Goal: Task Accomplishment & Management: Manage account settings

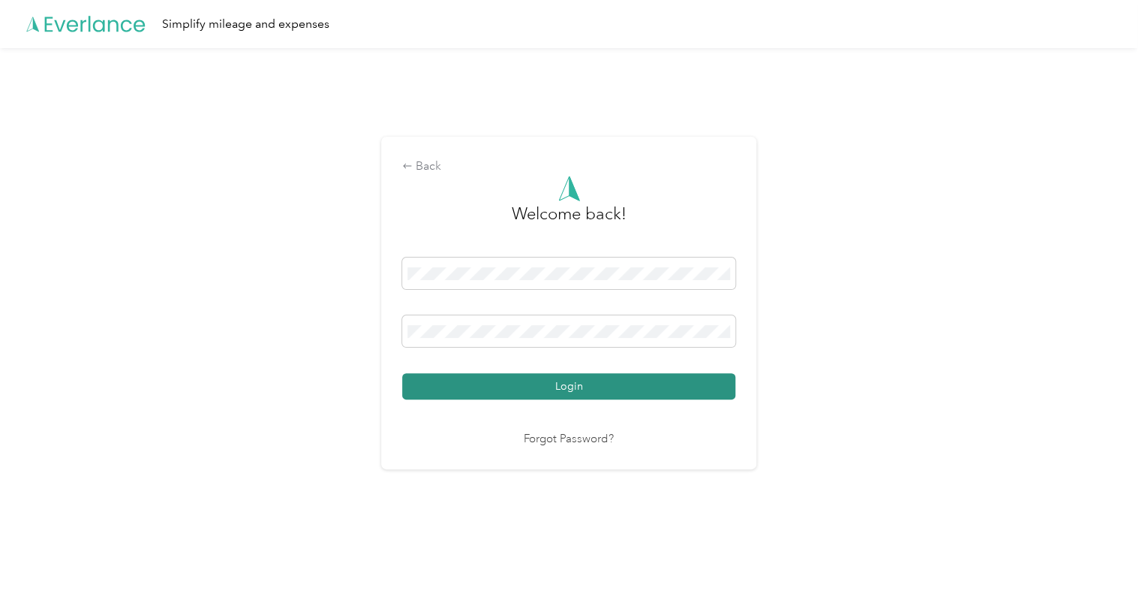
click at [622, 393] on button "Login" at bounding box center [568, 386] width 333 height 26
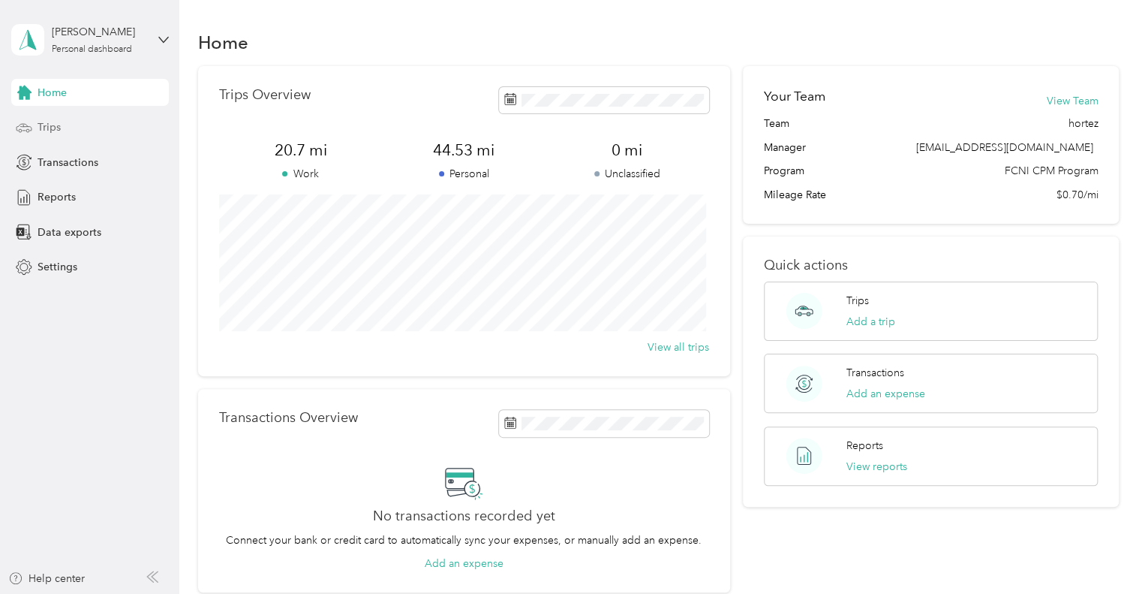
click at [101, 134] on div "Trips" at bounding box center [90, 127] width 158 height 27
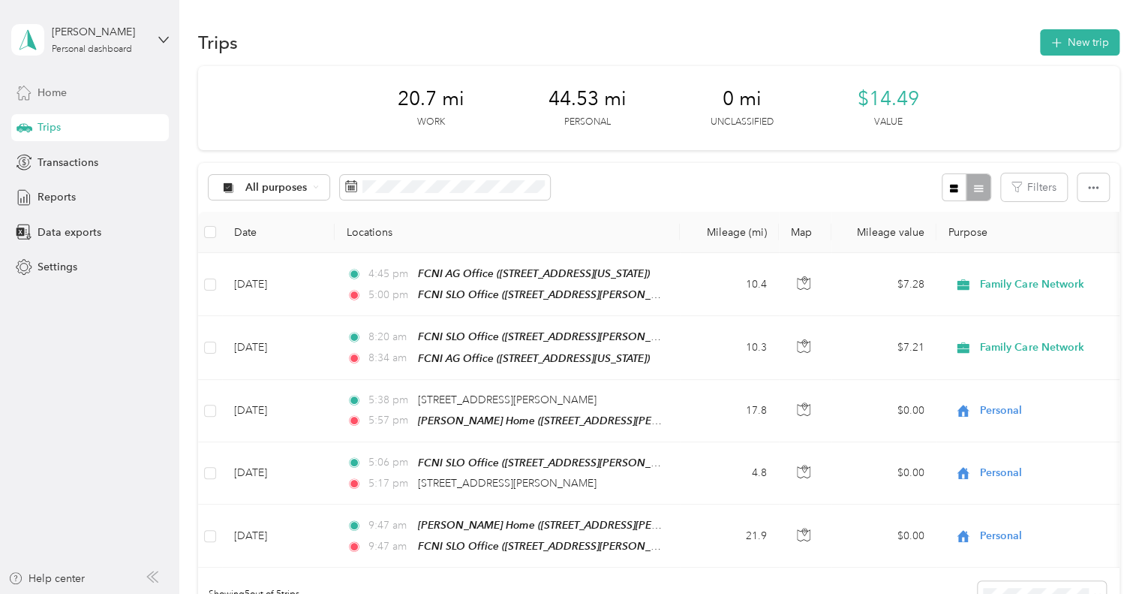
click at [106, 95] on div "Home" at bounding box center [90, 92] width 158 height 27
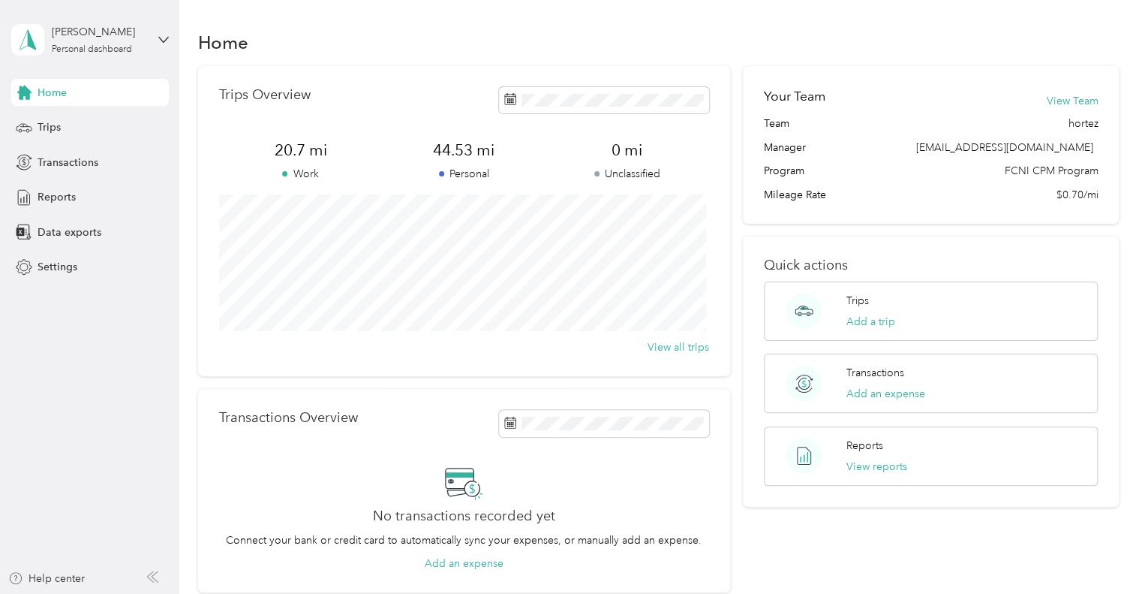
click at [298, 14] on div "Home Trips Overview 20.7 mi Work 44.53 mi Personal 0 mi Unclassified View all t…" at bounding box center [658, 337] width 959 height 674
click at [41, 194] on span "Reports" at bounding box center [57, 197] width 38 height 16
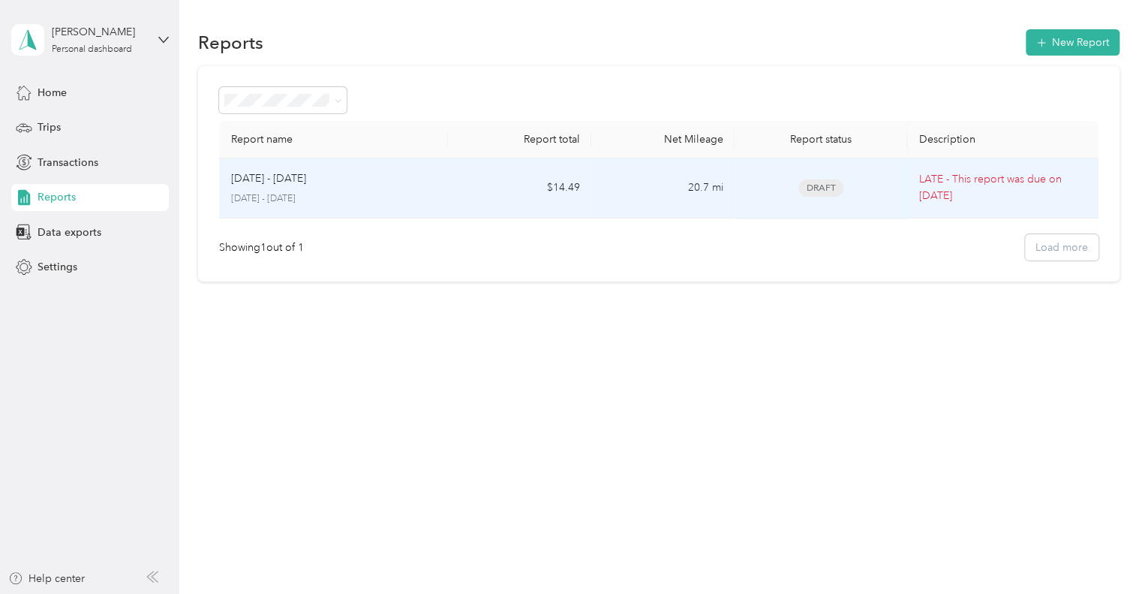
click at [995, 185] on p "LATE - This report was due on [DATE]" at bounding box center [1003, 187] width 167 height 33
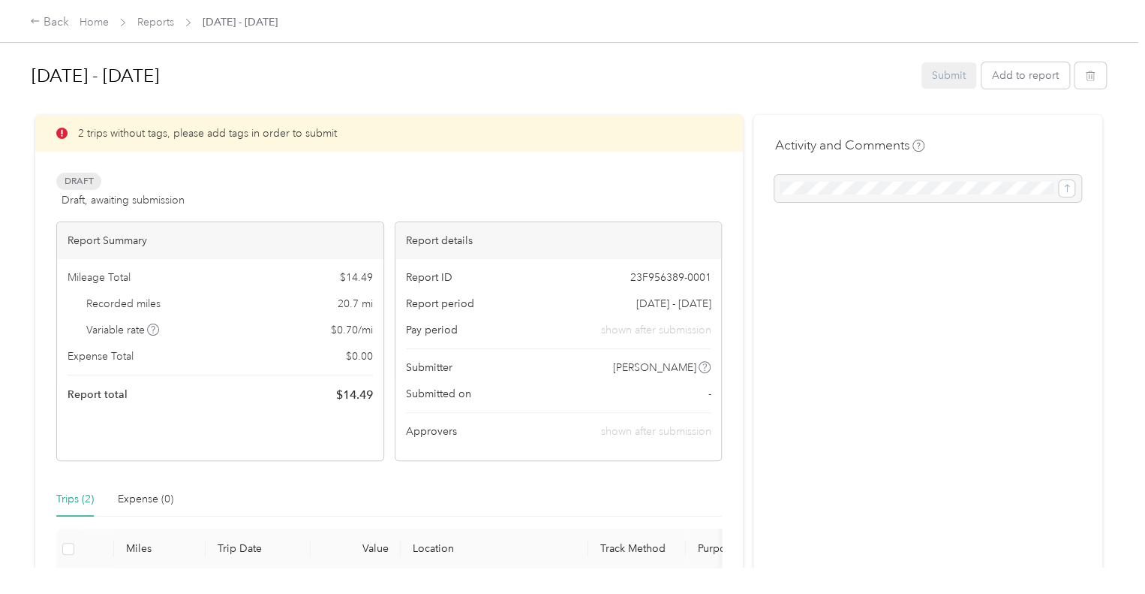
click at [958, 75] on div "Submit Add to report" at bounding box center [1014, 75] width 185 height 26
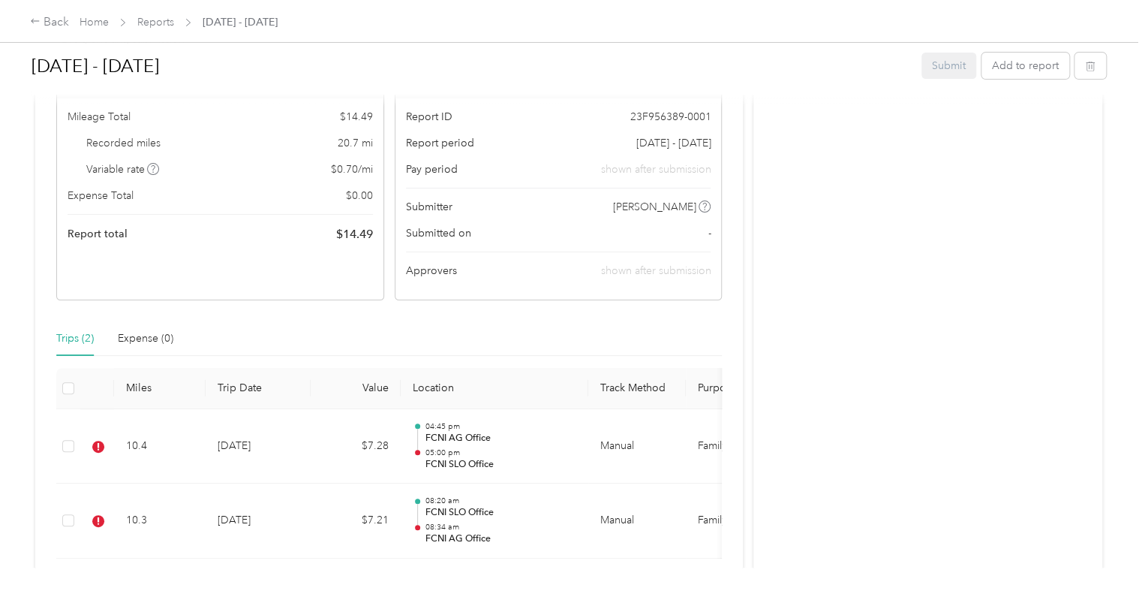
scroll to position [273, 0]
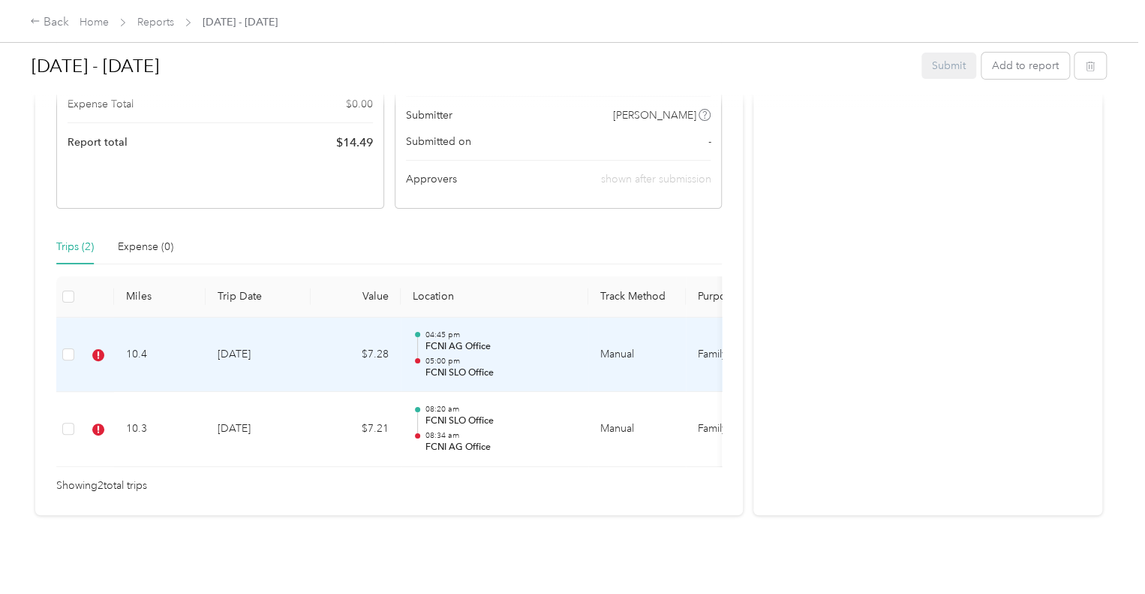
click at [348, 341] on td "$7.28" at bounding box center [356, 355] width 90 height 75
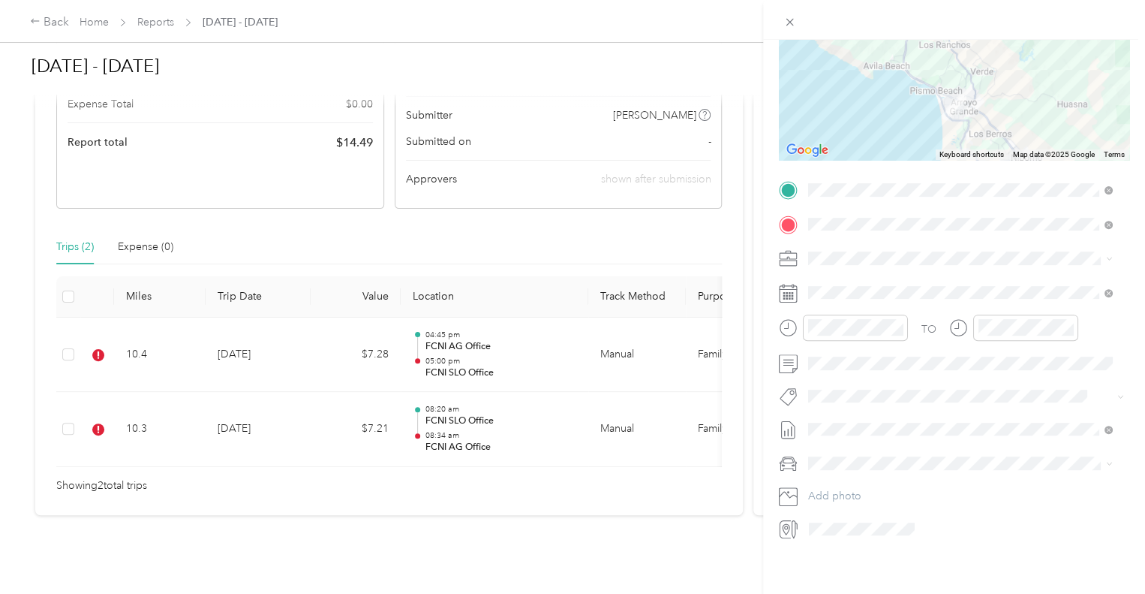
scroll to position [194, 0]
click at [841, 402] on button "Hsp" at bounding box center [833, 404] width 38 height 19
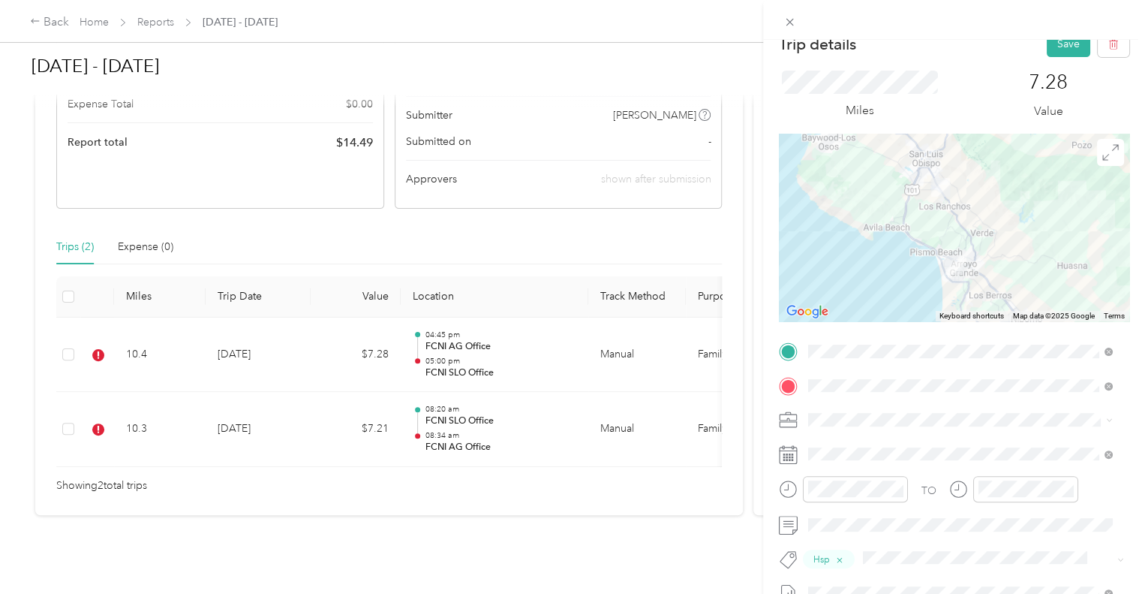
scroll to position [0, 0]
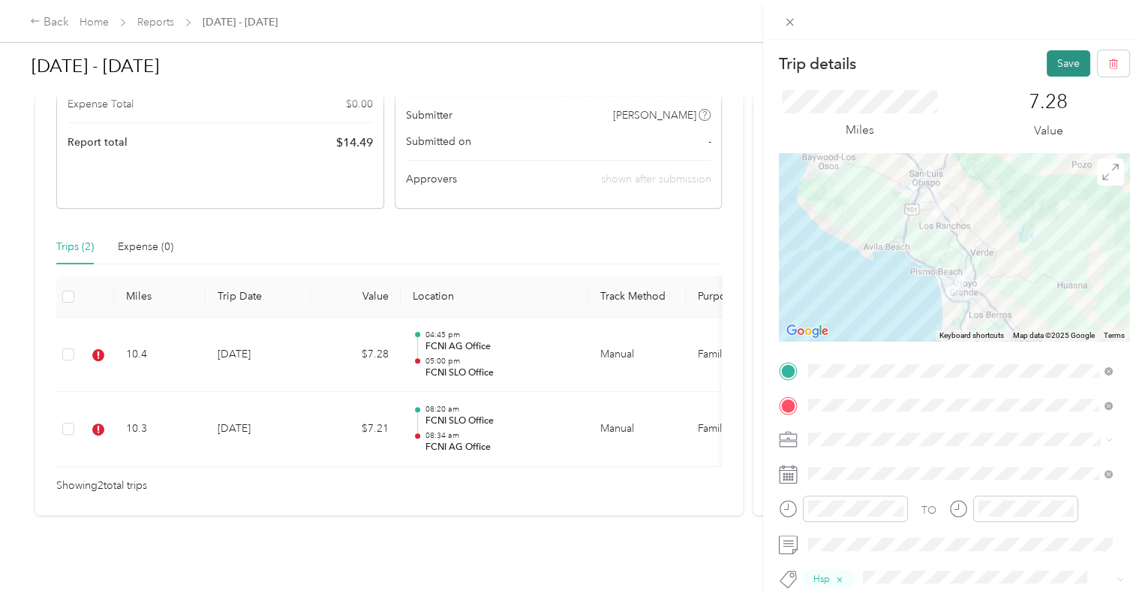
click at [1058, 59] on button "Save" at bounding box center [1069, 63] width 44 height 26
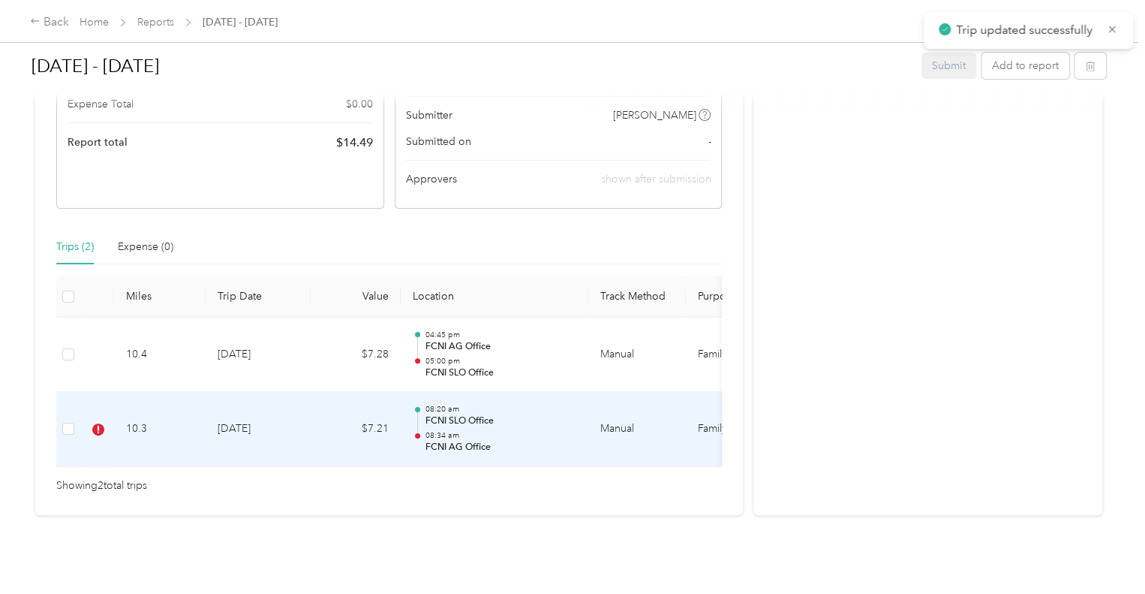
click at [306, 395] on td "[DATE]" at bounding box center [258, 429] width 105 height 75
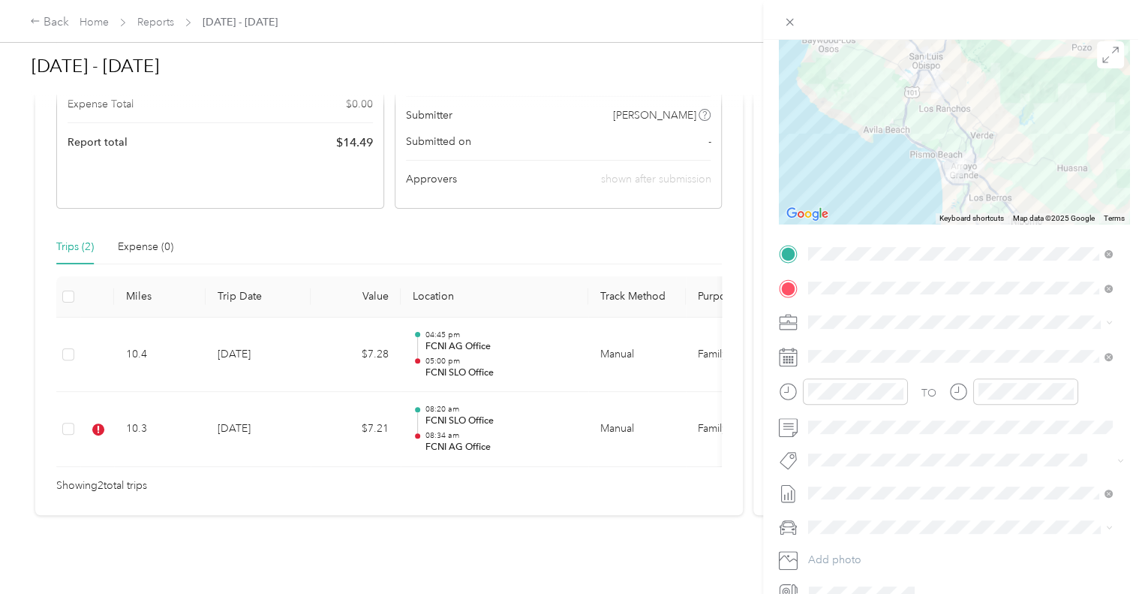
scroll to position [126, 0]
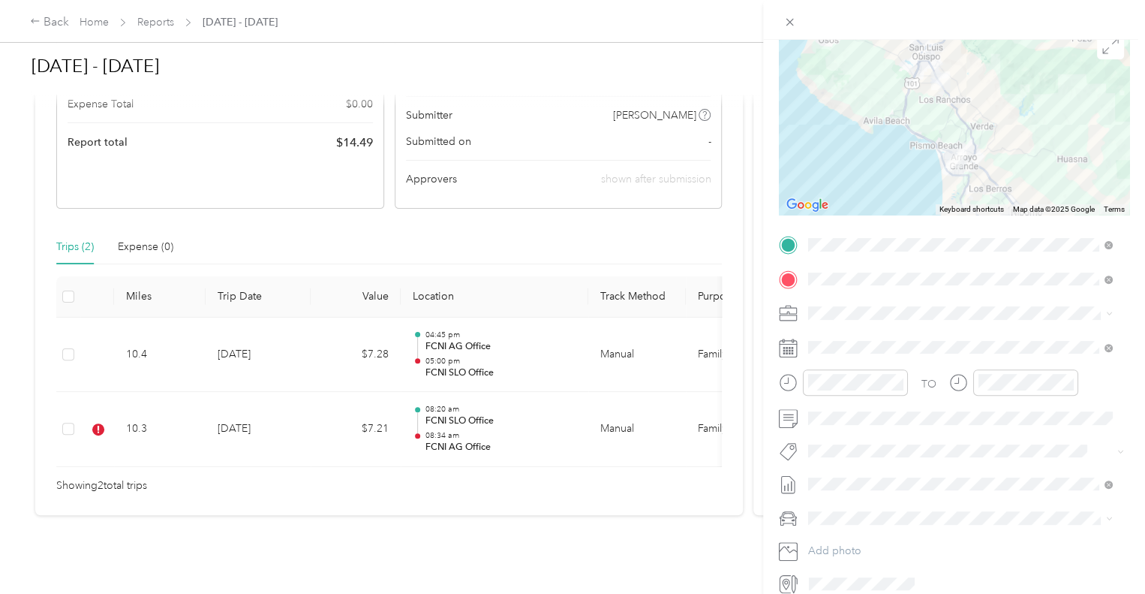
click at [829, 474] on span "Hsp" at bounding box center [832, 473] width 17 height 14
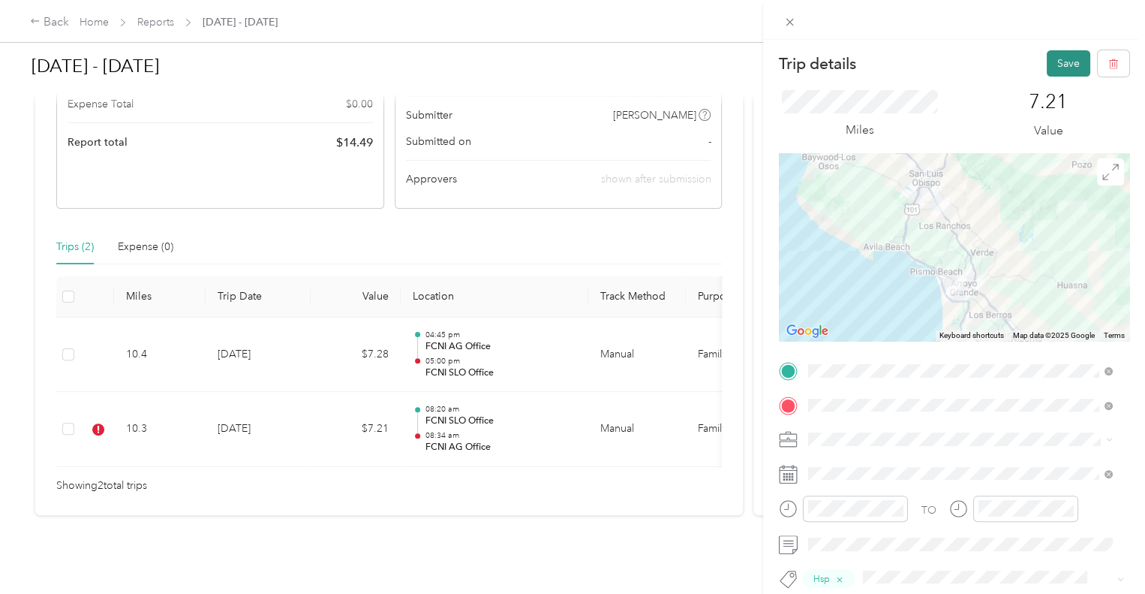
click at [1061, 62] on button "Save" at bounding box center [1069, 63] width 44 height 26
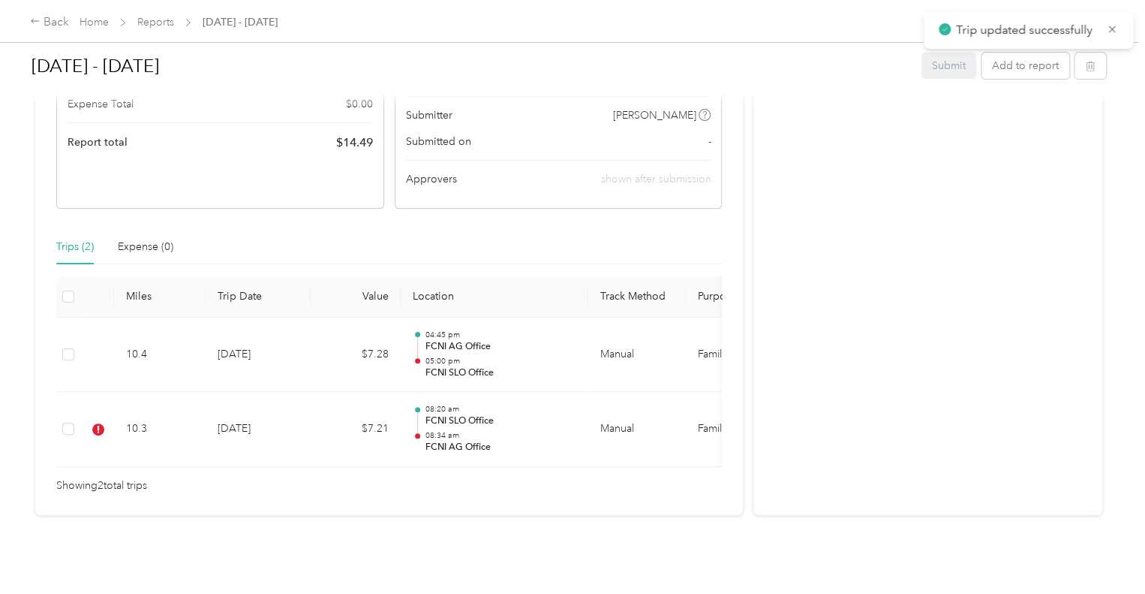
scroll to position [237, 0]
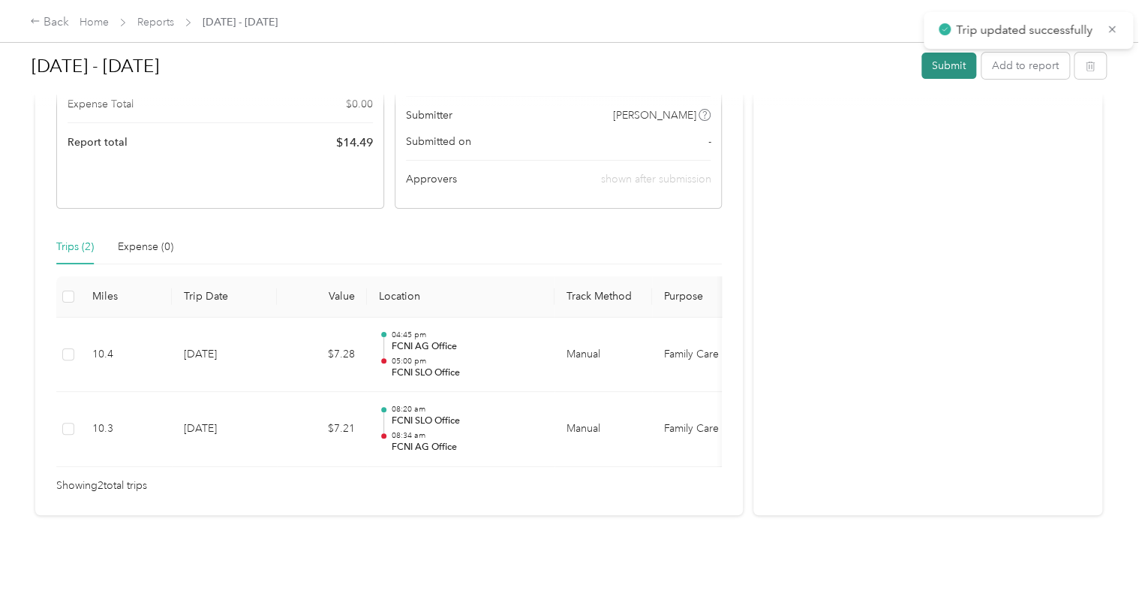
click at [958, 65] on button "Submit" at bounding box center [949, 66] width 55 height 26
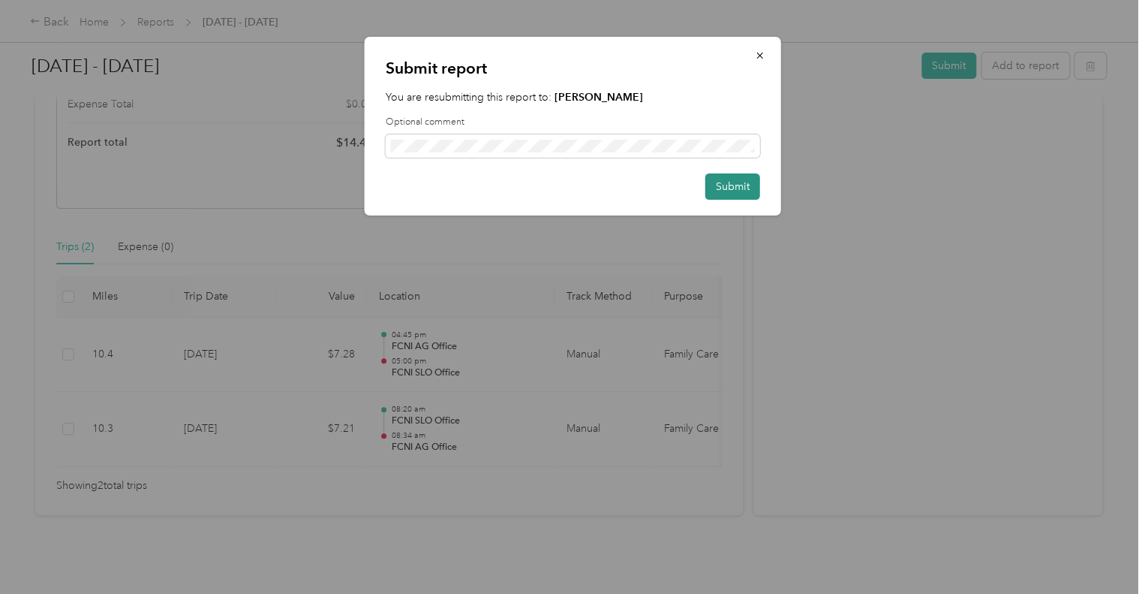
click at [745, 176] on button "Submit" at bounding box center [733, 186] width 55 height 26
